Goal: Task Accomplishment & Management: Complete application form

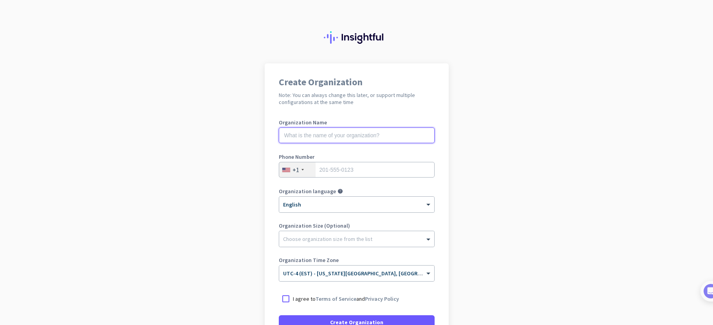
click at [367, 134] on input "text" at bounding box center [357, 136] width 156 height 16
type input "[PERSON_NAME] Consulting"
click at [372, 171] on input "tel" at bounding box center [357, 170] width 156 height 16
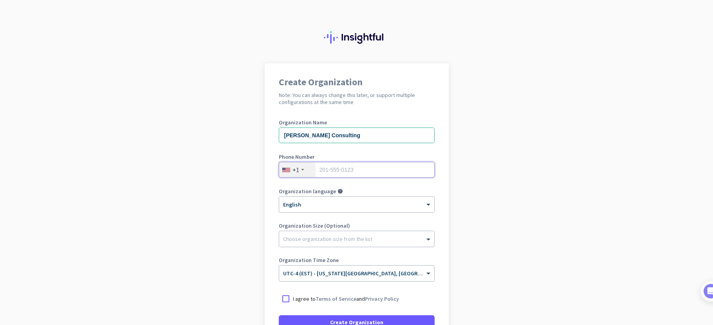
type input "8136791421"
click at [424, 242] on span at bounding box center [429, 239] width 10 height 8
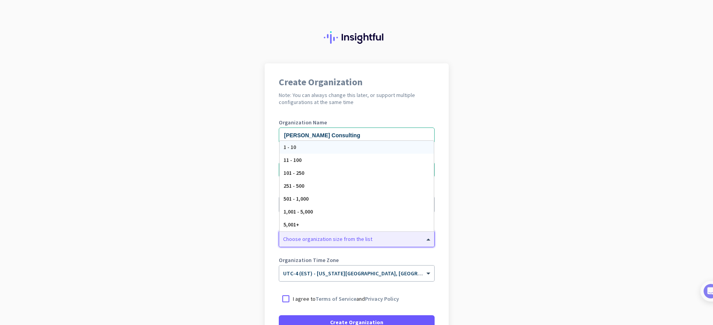
click at [289, 146] on span "1 - 10" at bounding box center [289, 147] width 13 height 7
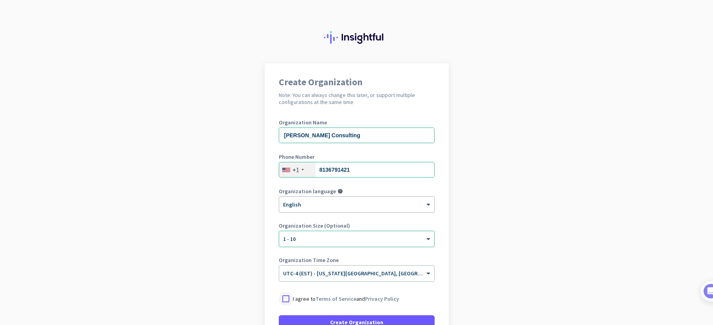
click at [282, 302] on div at bounding box center [286, 299] width 14 height 14
click at [346, 323] on span "Create Organization" at bounding box center [356, 323] width 53 height 8
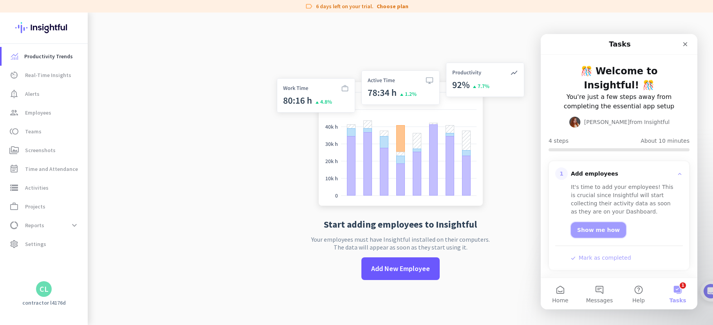
click at [607, 227] on link "Show me how" at bounding box center [598, 230] width 55 height 16
